Goal: Task Accomplishment & Management: Complete application form

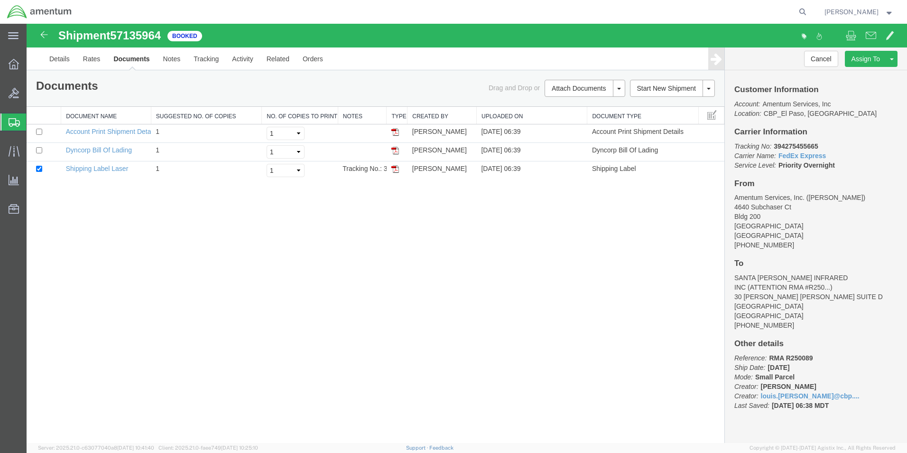
click at [0, 0] on span "Create from Template" at bounding box center [0, 0] width 0 height 0
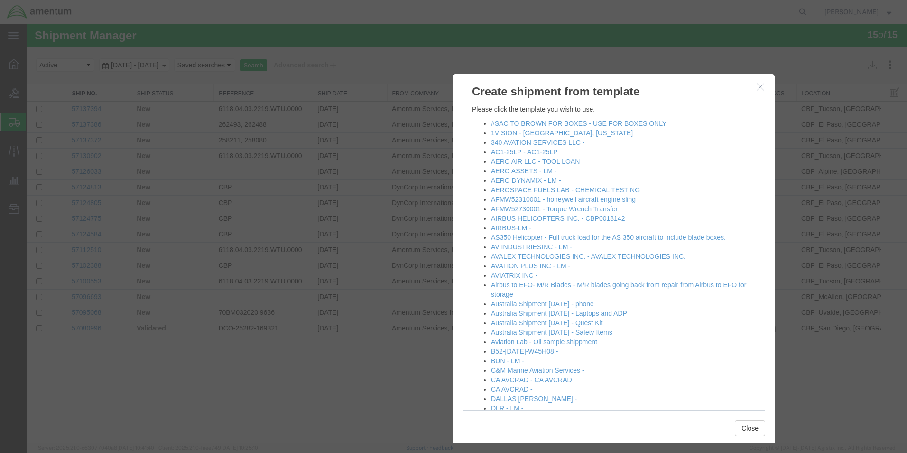
drag, startPoint x: 511, startPoint y: 48, endPoint x: 674, endPoint y: 114, distance: 175.6
click at [674, 100] on h3 "Create shipment from template" at bounding box center [614, 87] width 322 height 26
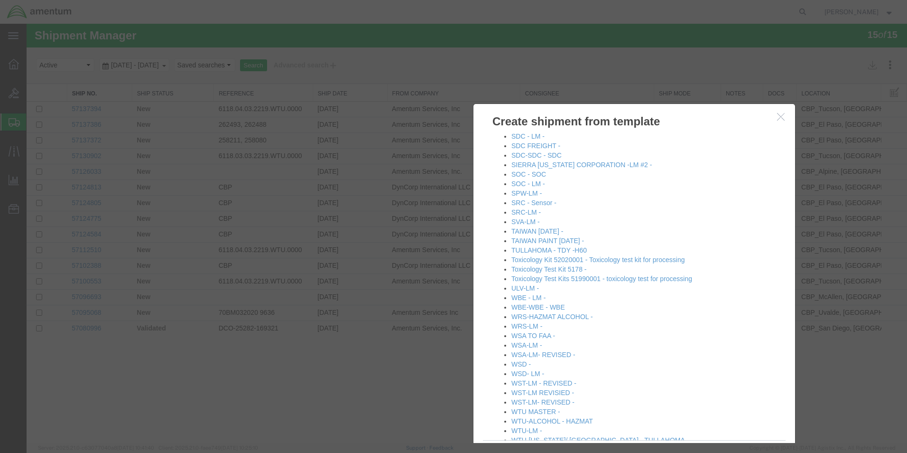
scroll to position [1044, 0]
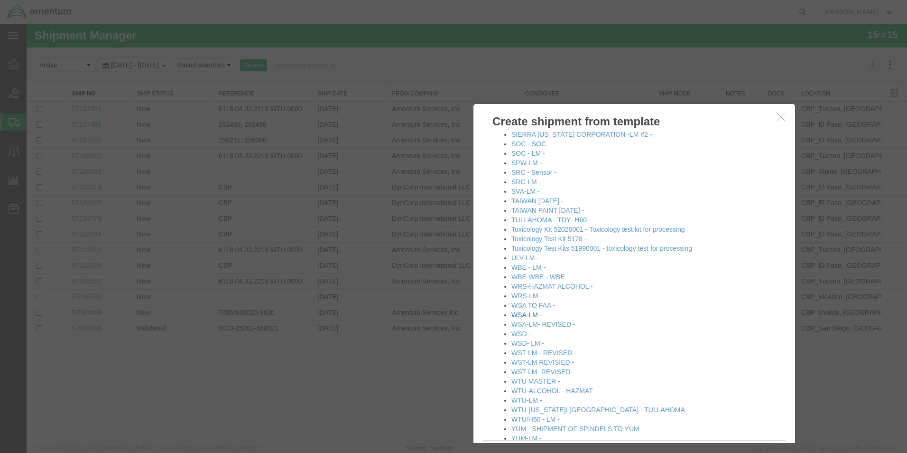
click at [520, 316] on link "WSA-LM -" at bounding box center [527, 315] width 31 height 8
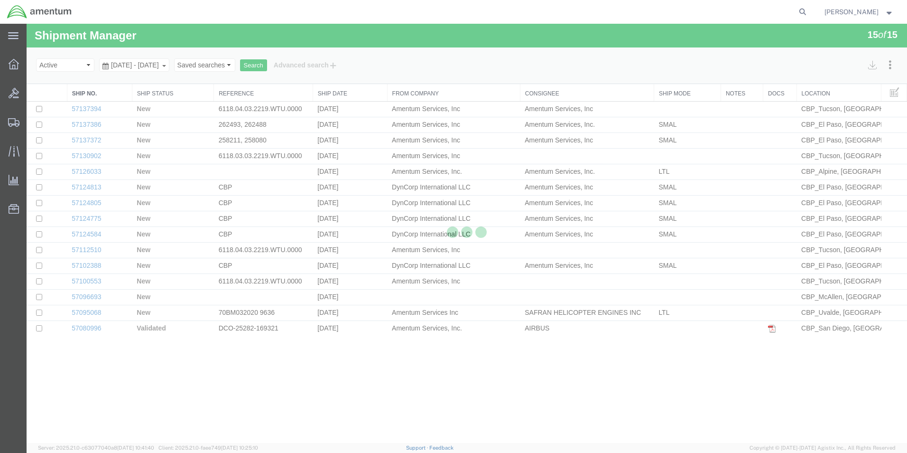
select select "49831"
select select "49914"
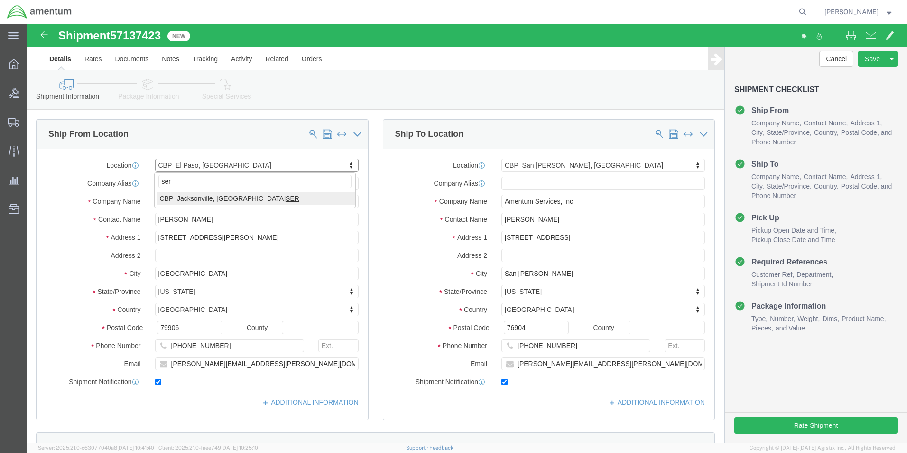
type input "ser"
select select "49917"
type input "Amentum Services, Inc."
type input "4640 Subchaser Ct"
type input "Bldg 200"
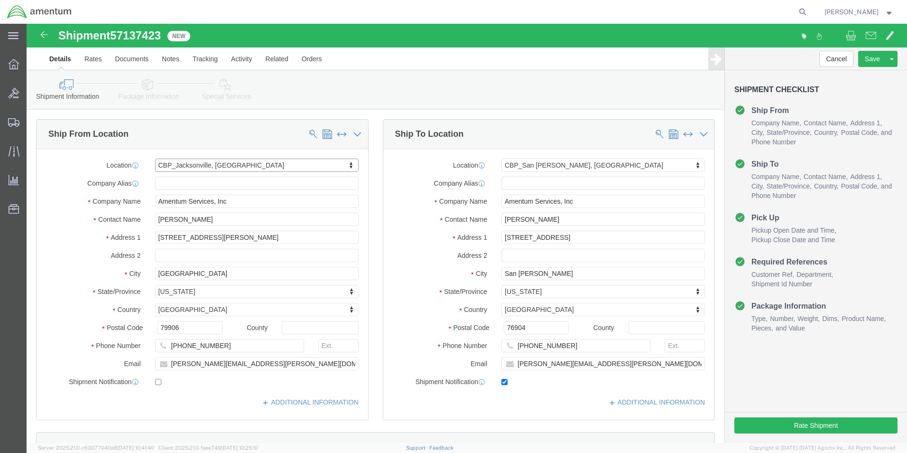
type input "[GEOGRAPHIC_DATA]"
type input "32244"
type input "[PHONE_NUMBER]"
checkbox input "false"
select select "FL"
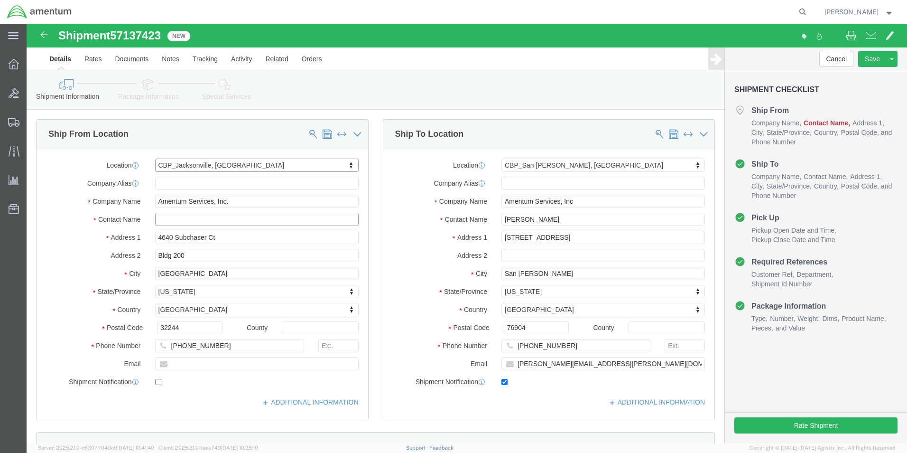
click input "text"
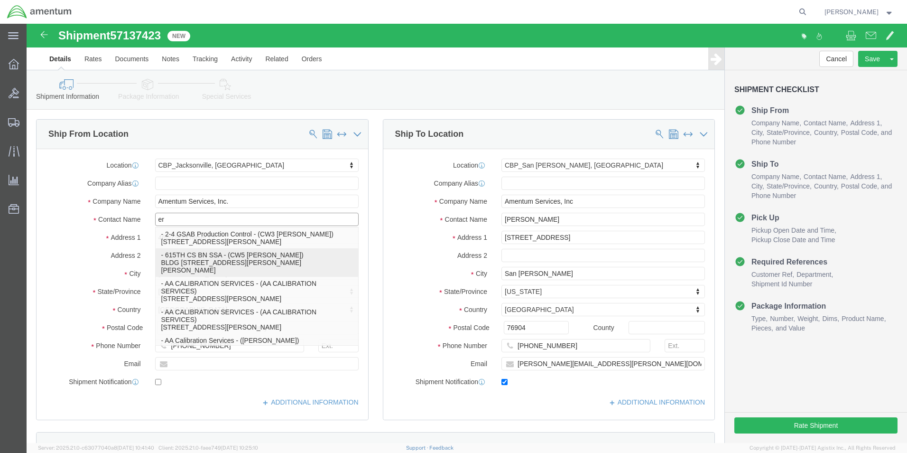
type input "e"
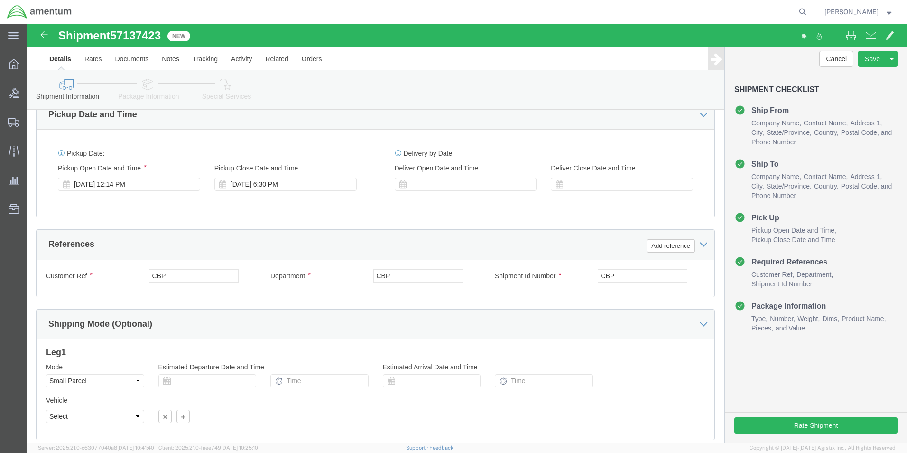
scroll to position [192, 0]
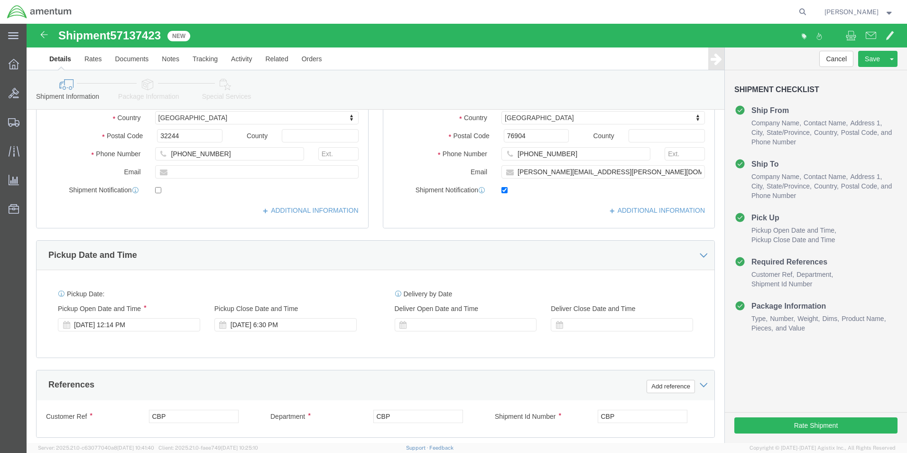
type input "ERICAHN"
click div "Pickup Start Date Pickup Start Time Pickup Open Date and Time [DATE] 12:14 PM P…"
click input "CBP"
click input "HAN CONTROLES"
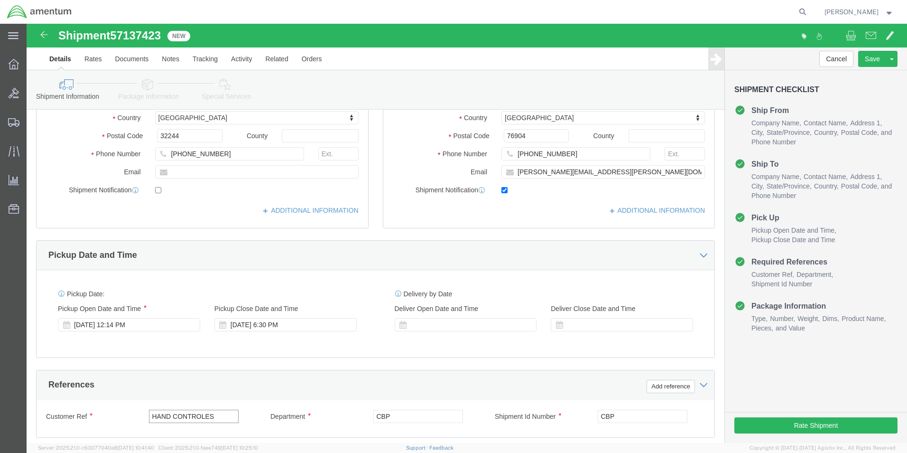
click input "HAND CONTROLES"
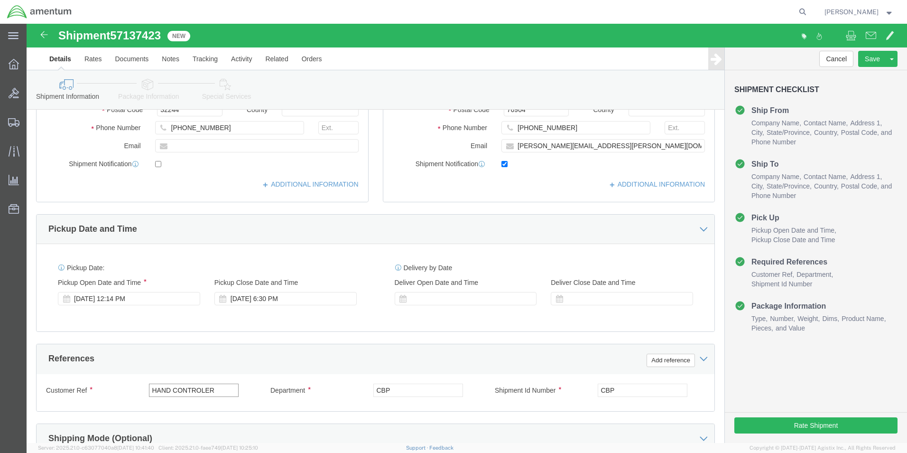
scroll to position [239, 0]
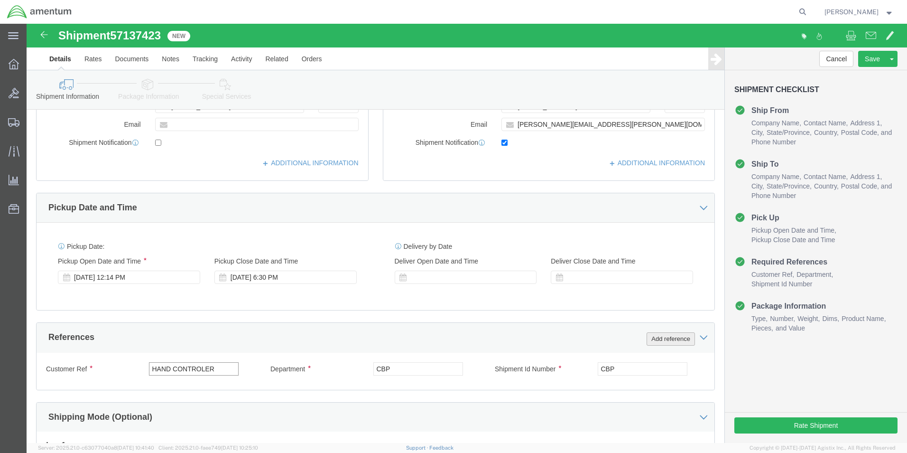
type input "HAND CONTROLER"
click button "Add reference"
click select "Select Account Type Activity ID Airline Appointment Number ASN Batch Request # …"
select select "PROJNUM"
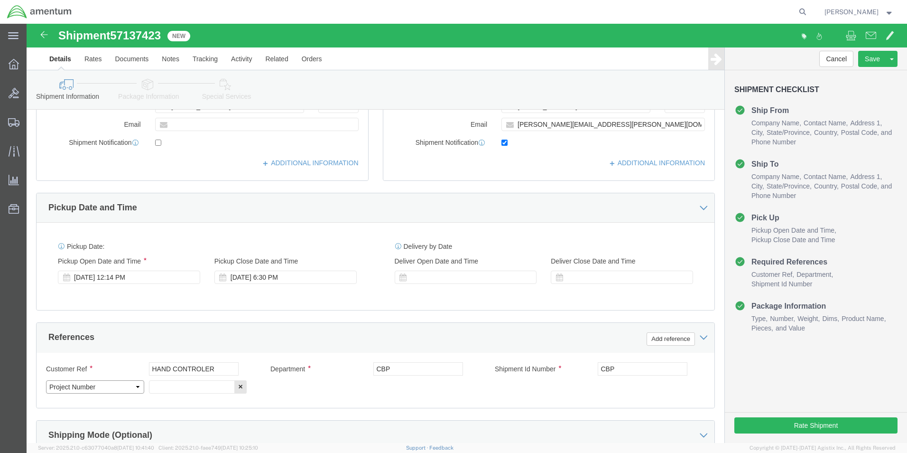
click select "Select Account Type Activity ID Airline Appointment Number ASN Batch Request # …"
click input "text"
type input "6118.04.03.2219.000.SER.0000"
click div "Customer Ref HAND CONTROLER Department CBP Shipment Id Number CBP Select Accoun…"
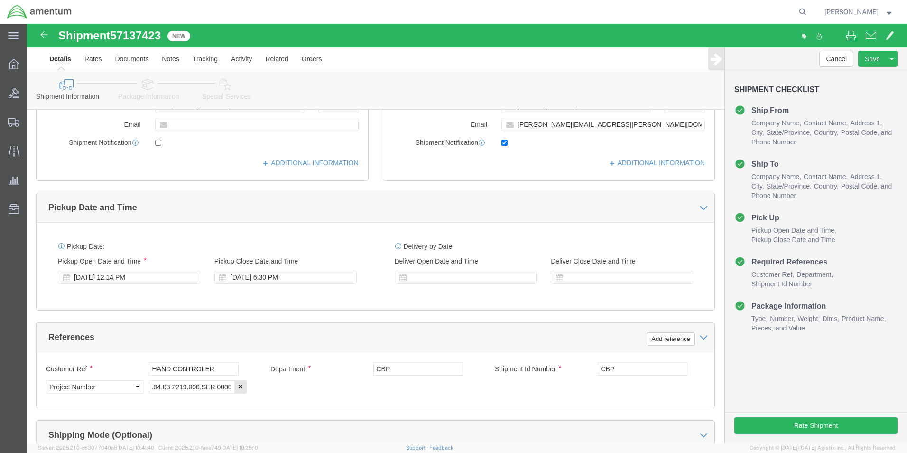
scroll to position [0, 0]
click input "CBP"
type input "517-012151"
click div "References Add reference"
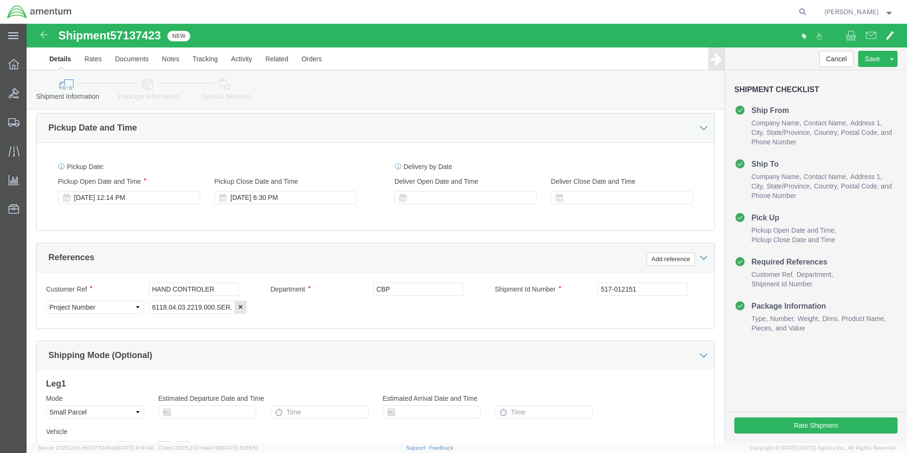
scroll to position [414, 0]
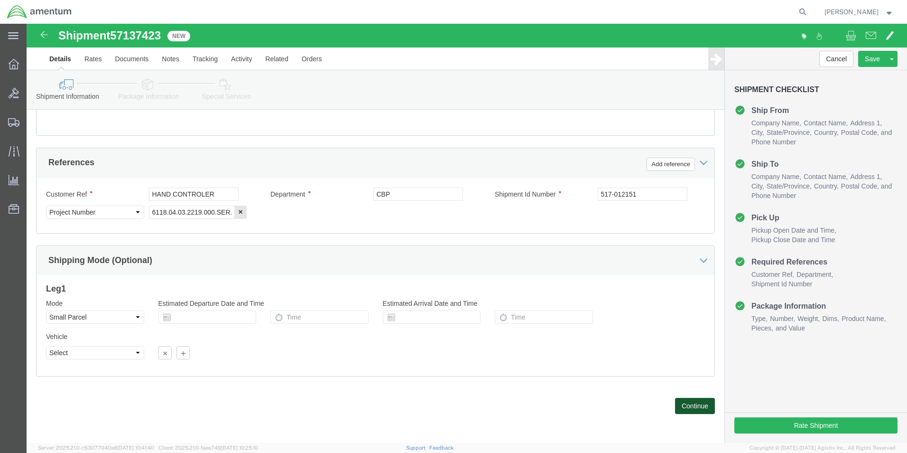
click button "Continue"
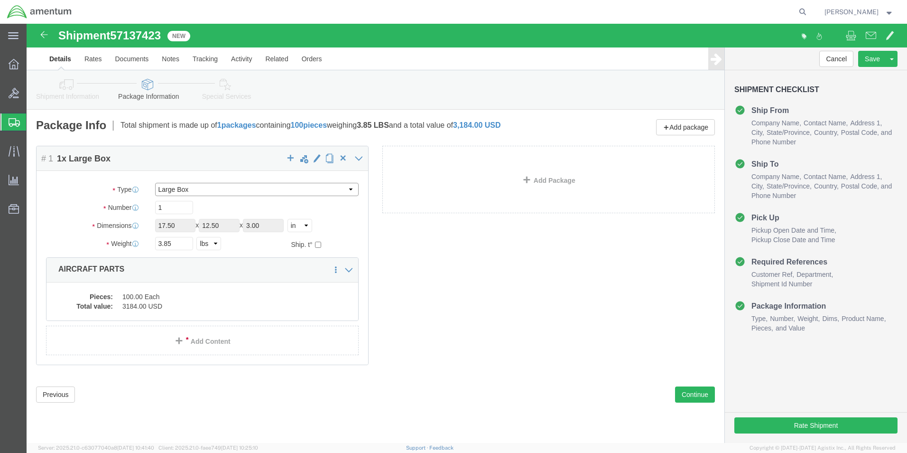
click select "Select Bale(s) Basket(s) Bolt(s) Bottle(s) Buckets Bulk Bundle(s) Can(s) Cardbo…"
select select "YRPK"
click select "Select Bale(s) Basket(s) Bolt(s) Bottle(s) Buckets Bulk Bundle(s) Can(s) Cardbo…"
click input "17.50"
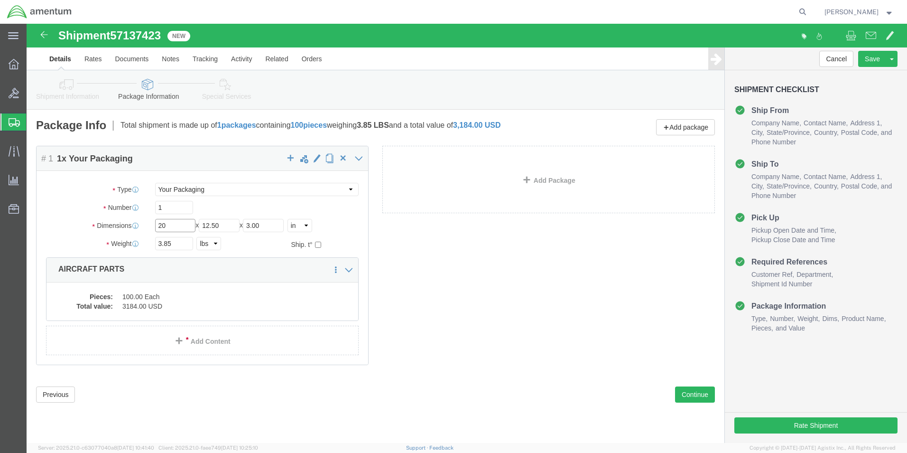
type input "20"
type input "6"
click dd "3184.00 USD"
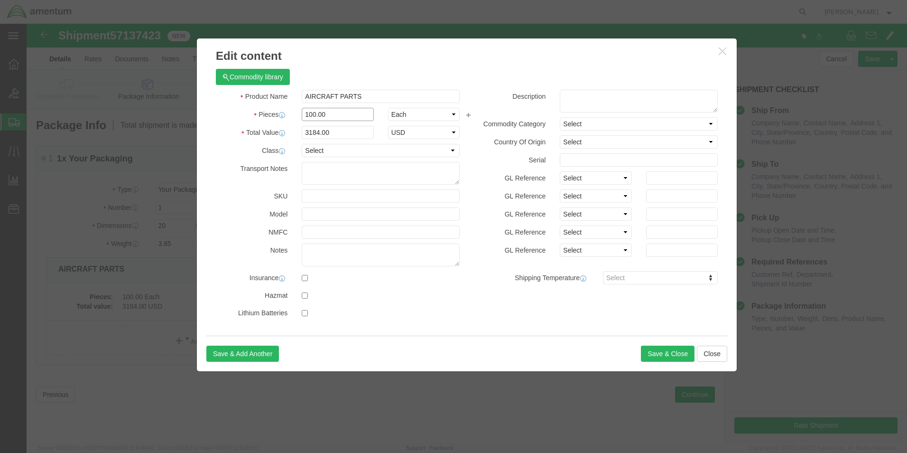
click input "100.00"
type input "1.00"
type input "31.84"
click input "31.84"
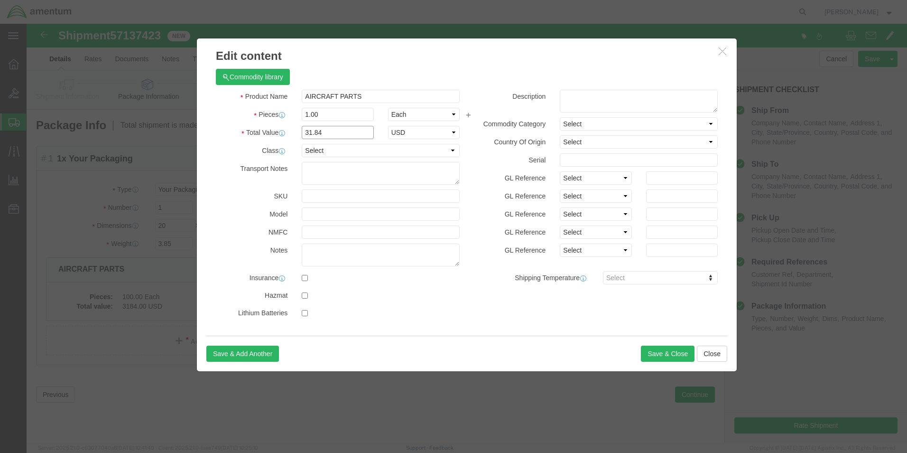
click input "31.84"
type input "10,000.00"
click button "Save & Close"
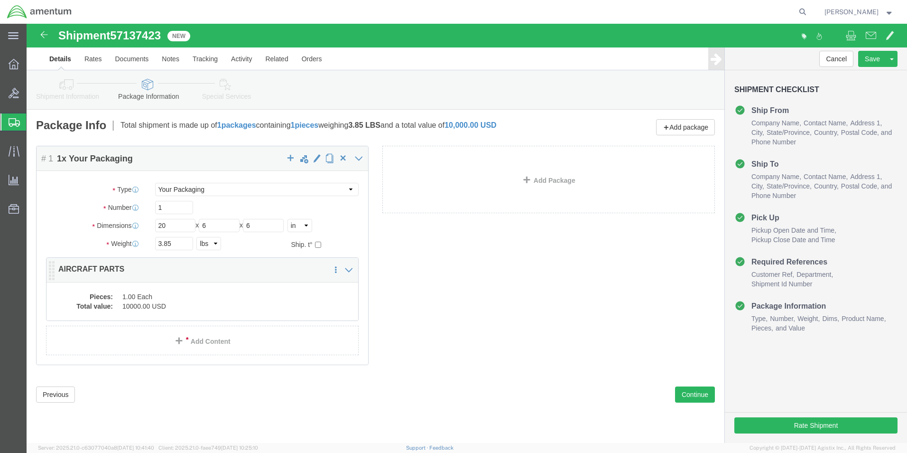
click dd "10000.00 USD"
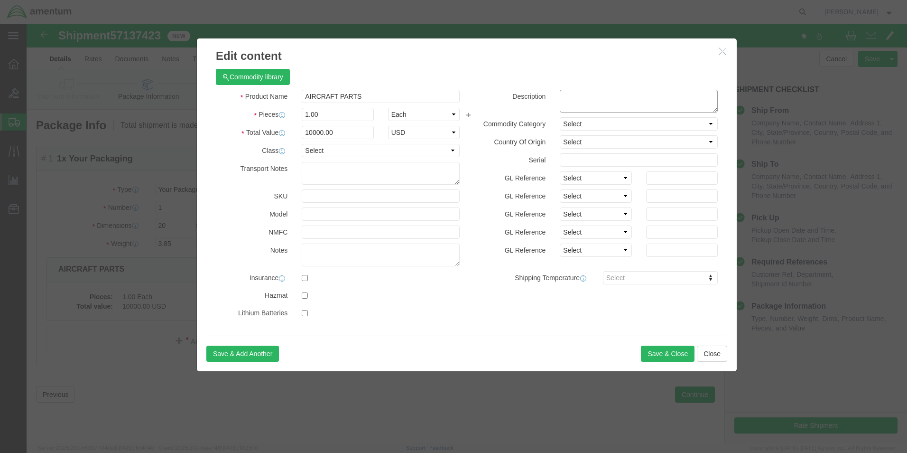
click textarea
type textarea "PN 42228-05 S/N PARP-1039"
click button "Save & Close"
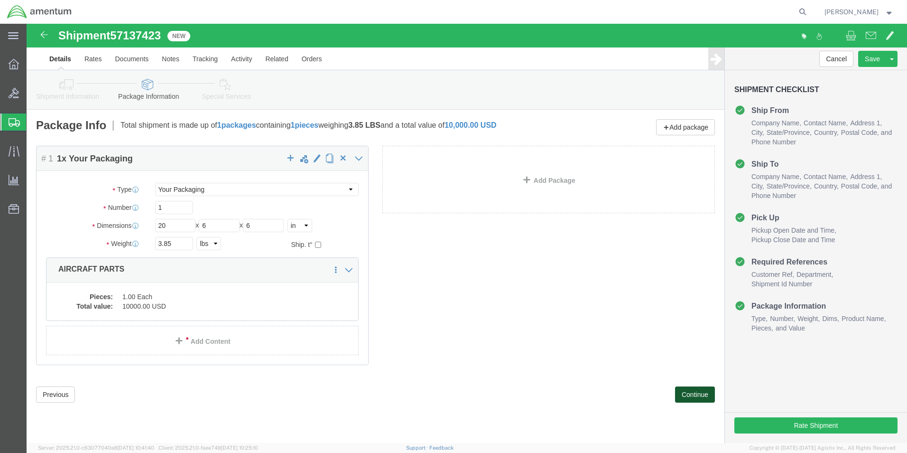
click button "Continue"
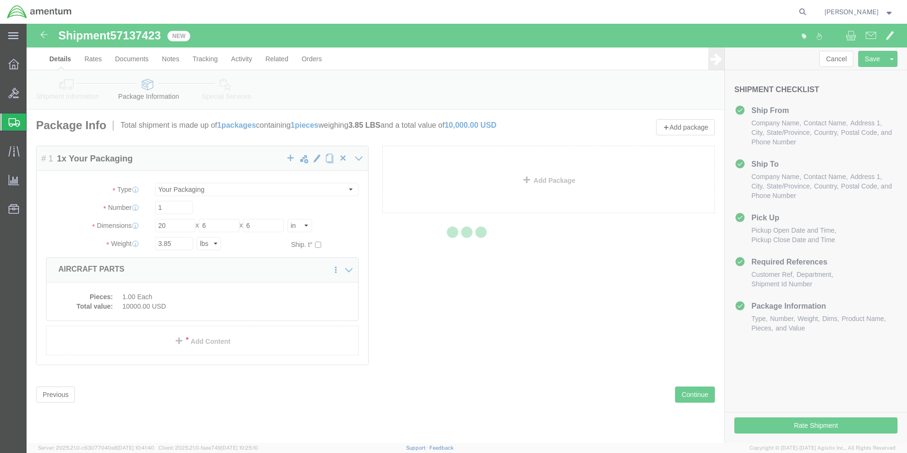
select select
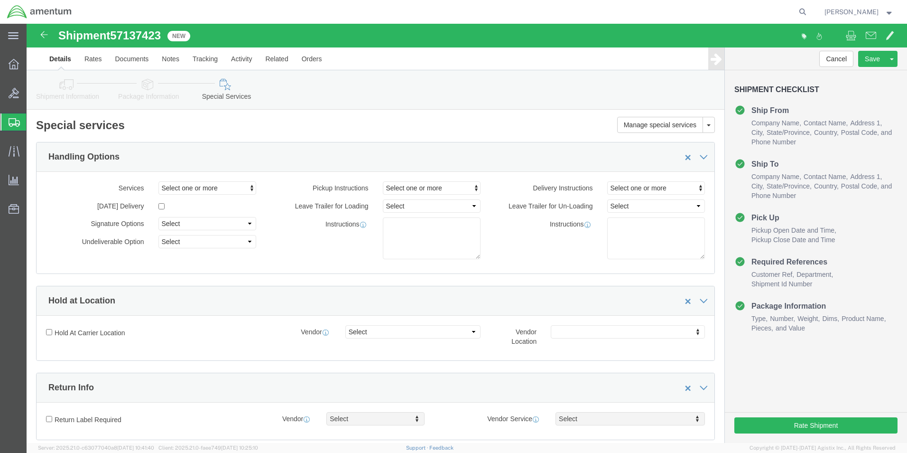
select select "DEPARTMENT"
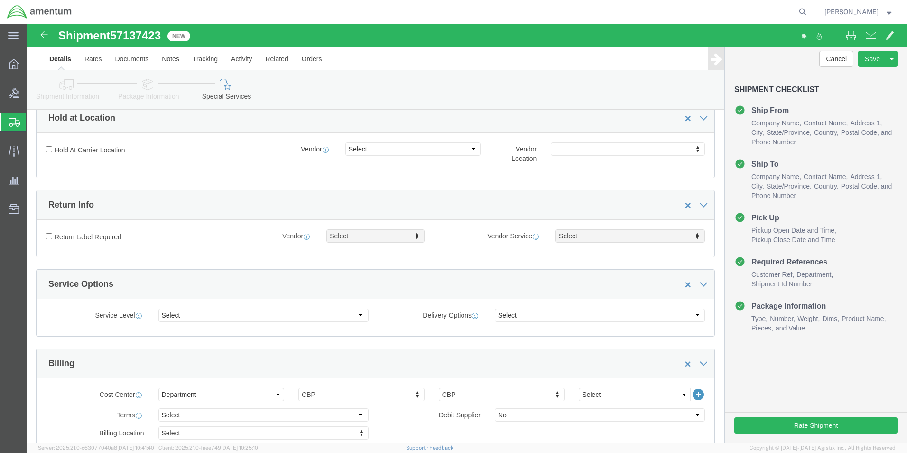
scroll to position [190, 0]
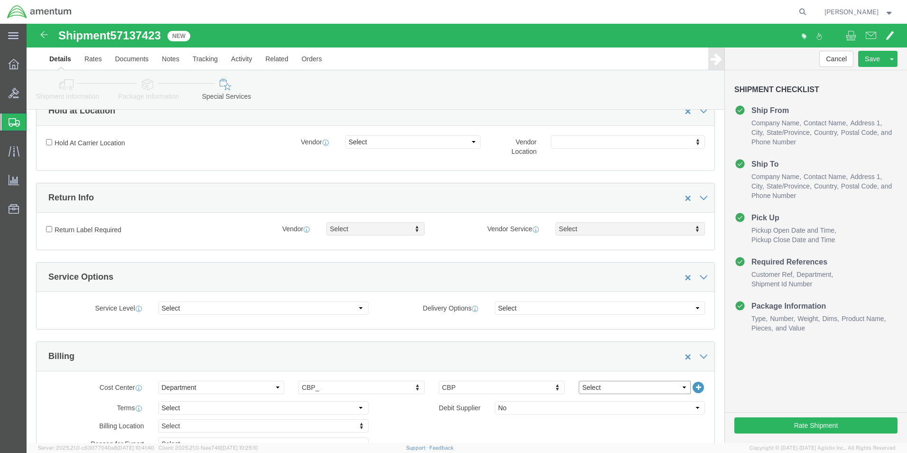
click select "Select 6118.03.03.2219.000.DPA.0000 6118.03.03.2219.000.SOC.0000 6118.03.03.221…"
select select "96740"
click select "Select 6118.03.03.2219.000.DPA.0000 6118.03.03.2219.000.SOC.0000 6118.03.03.221…"
click div "Billing Location Select Select My Profile Location [PHONE_NUMBER] [PHONE_NUMBER…"
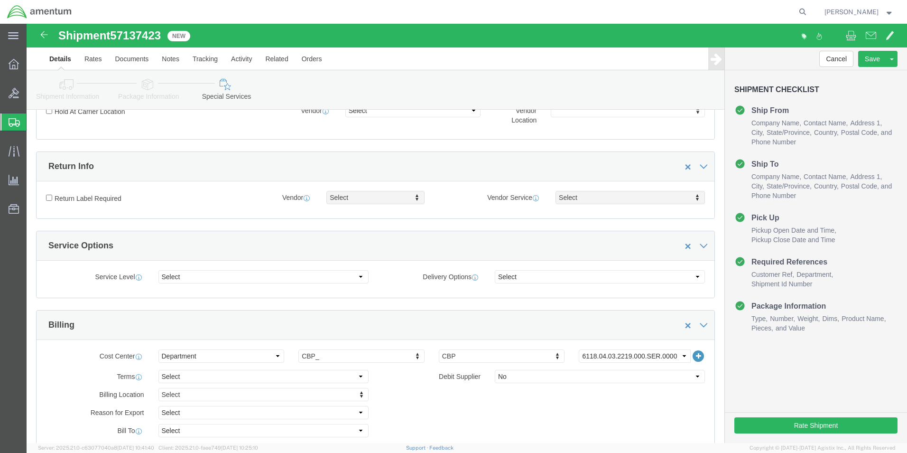
scroll to position [237, 0]
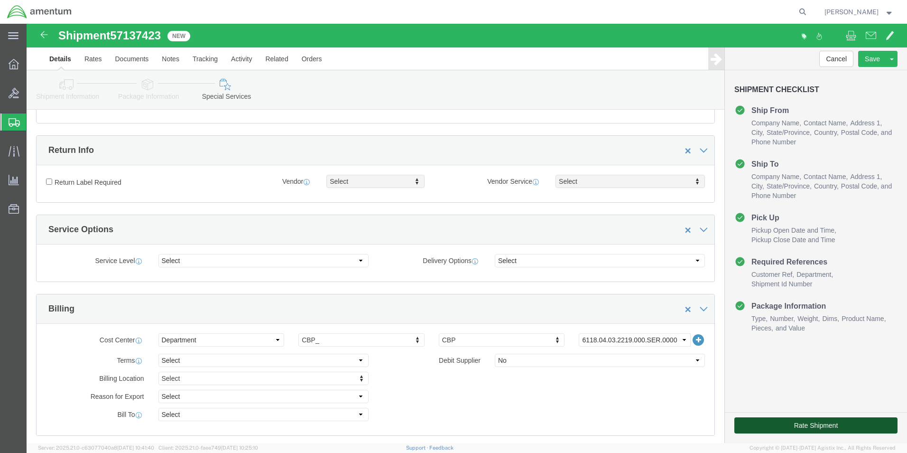
click button "Rate Shipment"
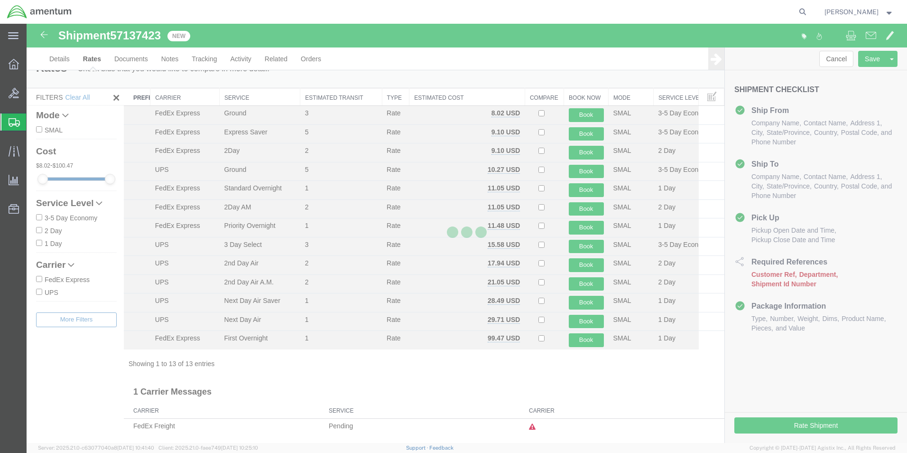
scroll to position [1, 0]
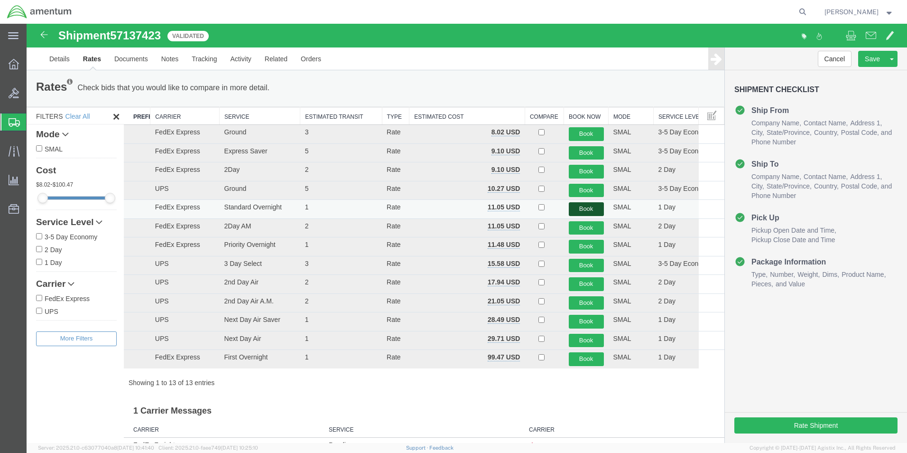
click at [580, 207] on button "Book" at bounding box center [586, 209] width 35 height 14
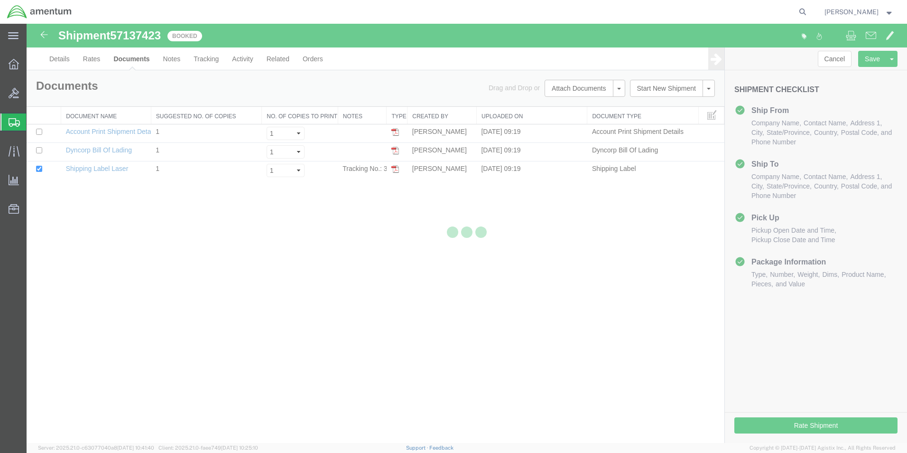
scroll to position [0, 0]
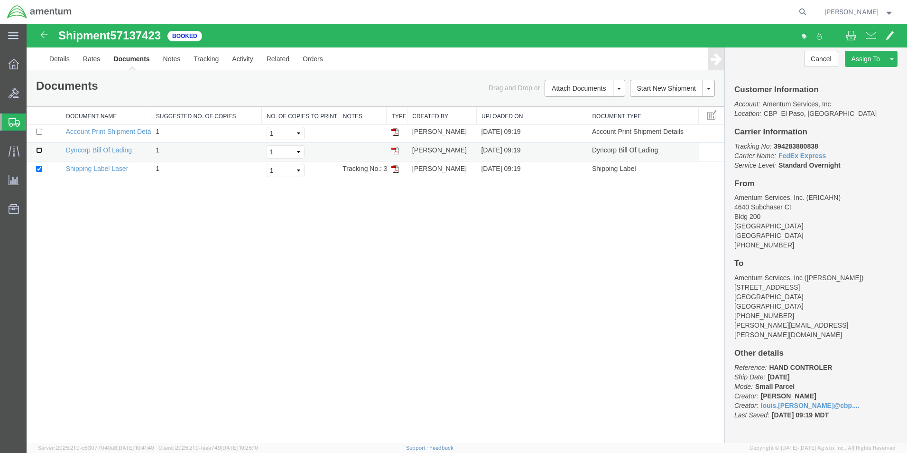
click at [37, 150] on input "checkbox" at bounding box center [39, 150] width 6 height 6
checkbox input "true"
click at [581, 106] on link "Print Documents" at bounding box center [583, 104] width 83 height 14
